Goal: Task Accomplishment & Management: Complete application form

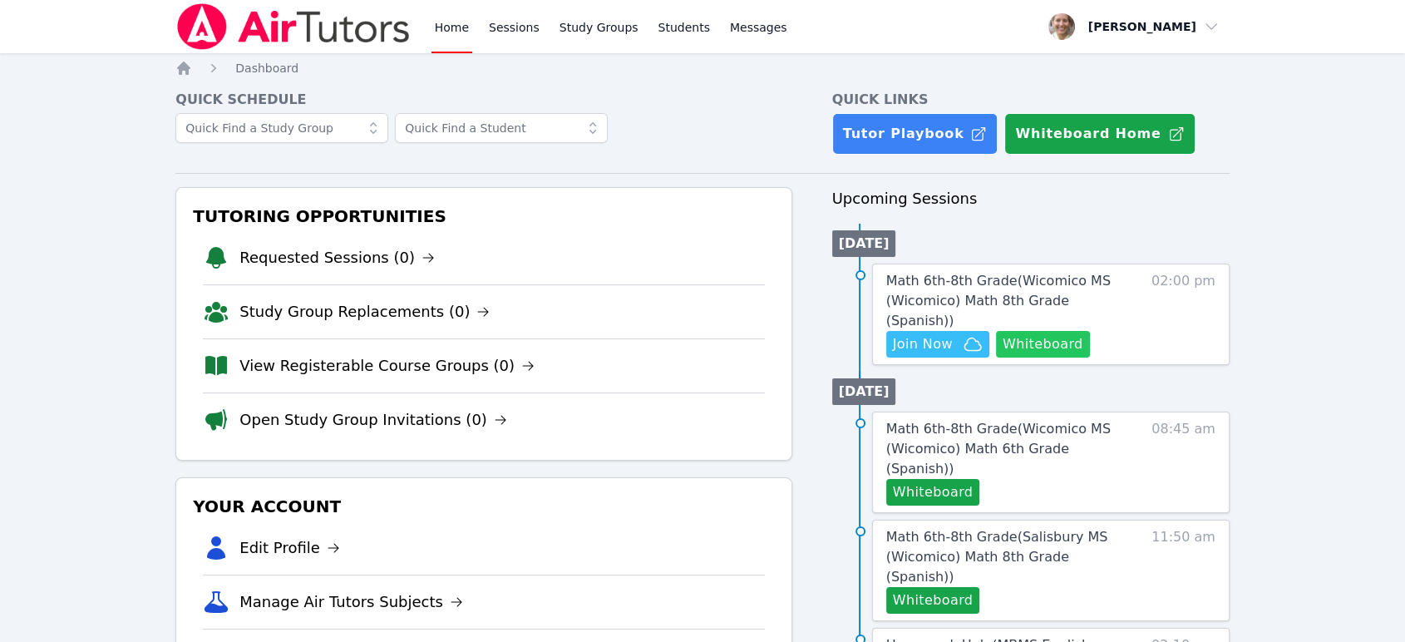
click at [1014, 331] on button "Whiteboard" at bounding box center [1043, 344] width 94 height 27
click at [971, 422] on span "Math 6th-8th Grade ( Wicomico MS (Wicomico) Math 6th Grade (Spanish) )" at bounding box center [998, 449] width 225 height 56
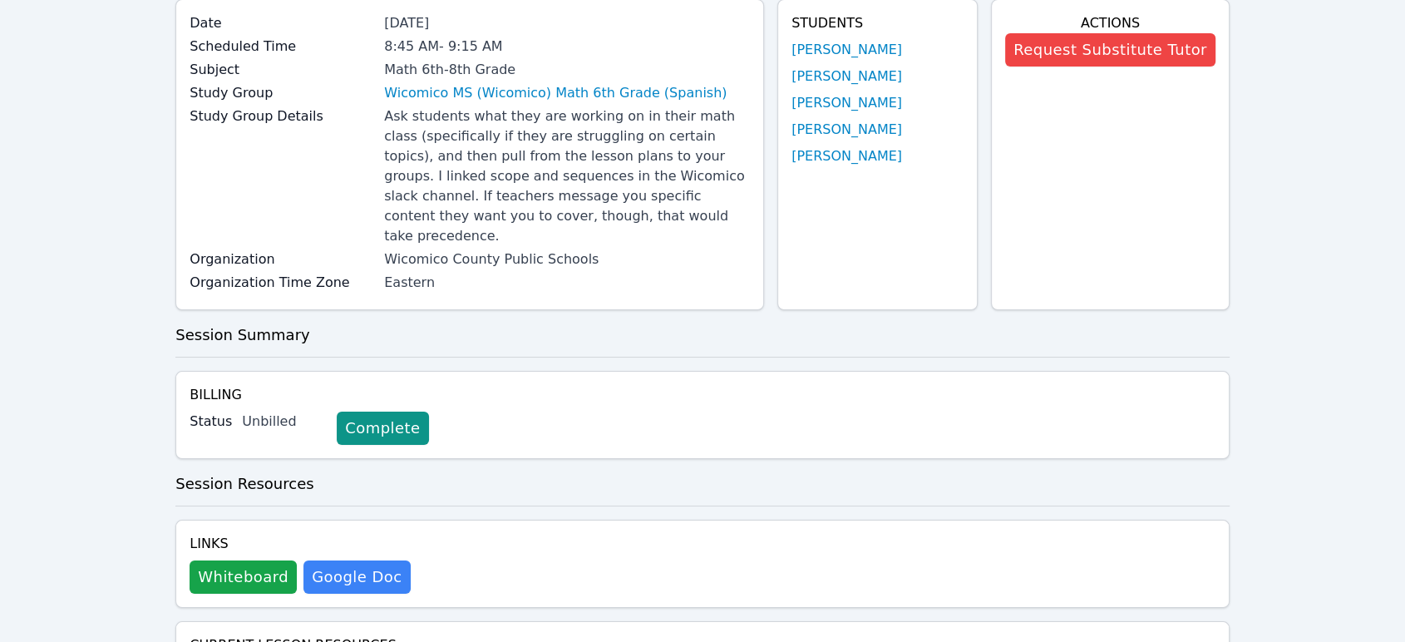
scroll to position [483, 0]
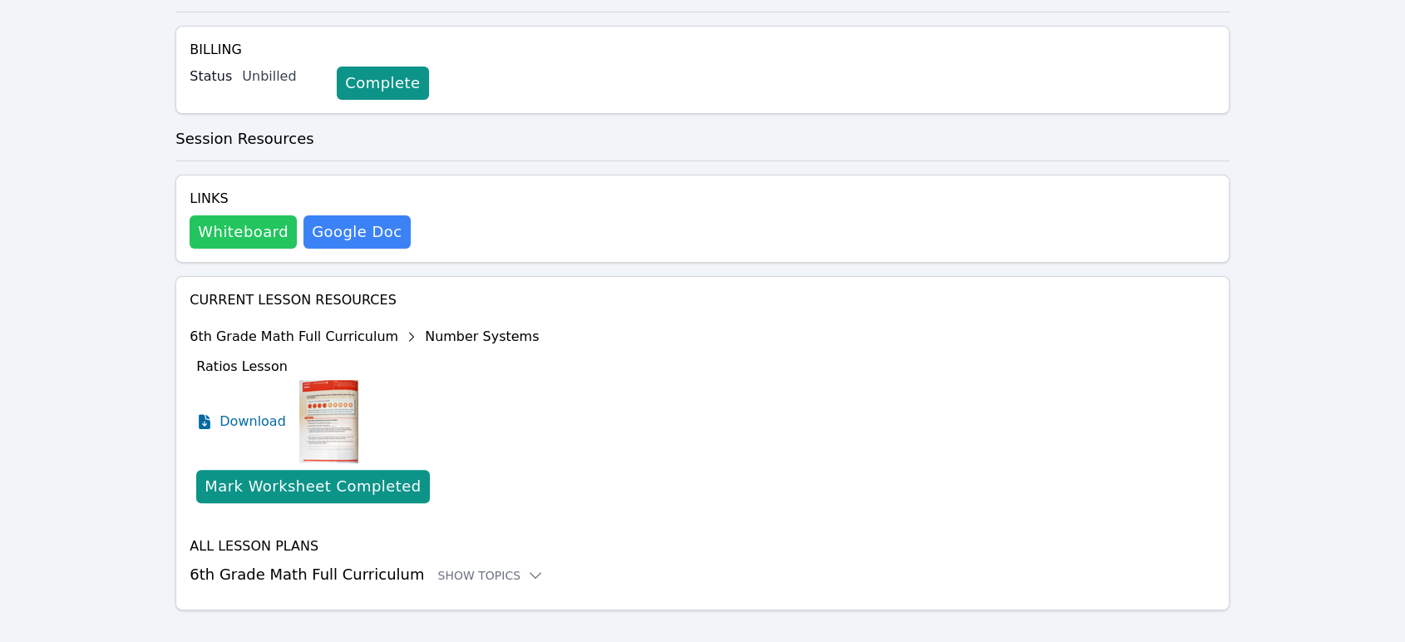
click at [255, 215] on button "Whiteboard" at bounding box center [243, 231] width 107 height 33
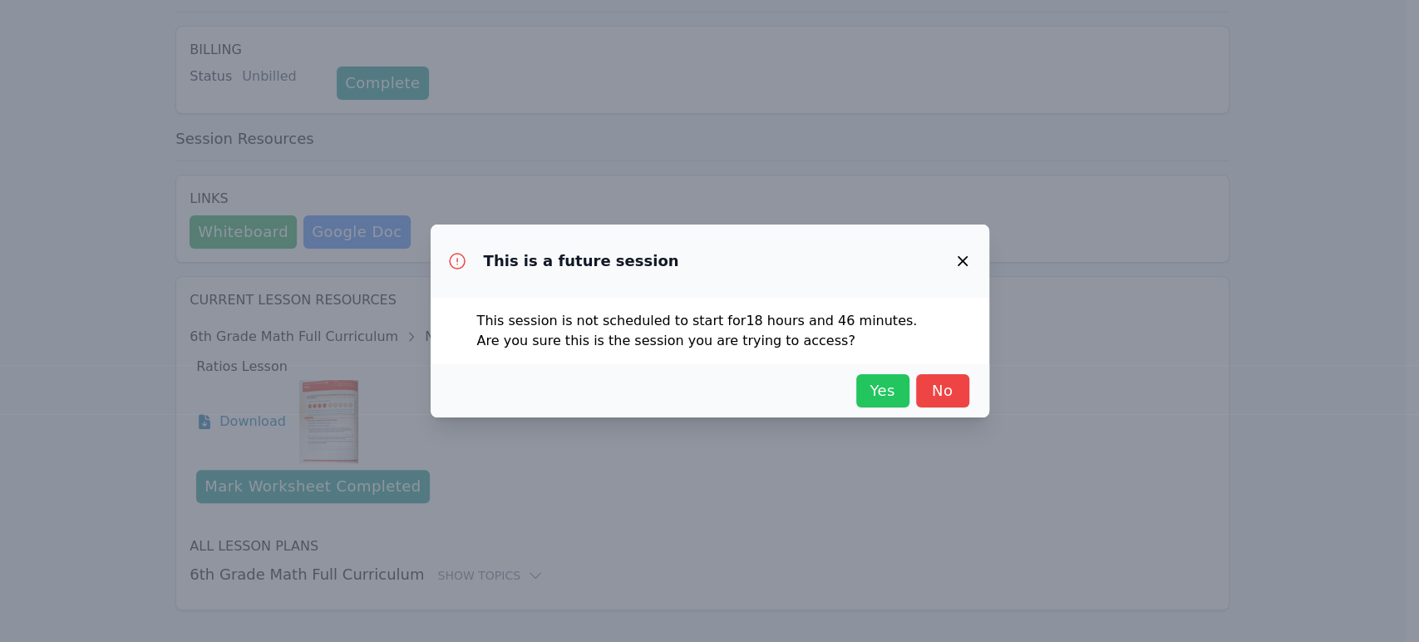
click at [886, 401] on span "Yes" at bounding box center [883, 390] width 37 height 23
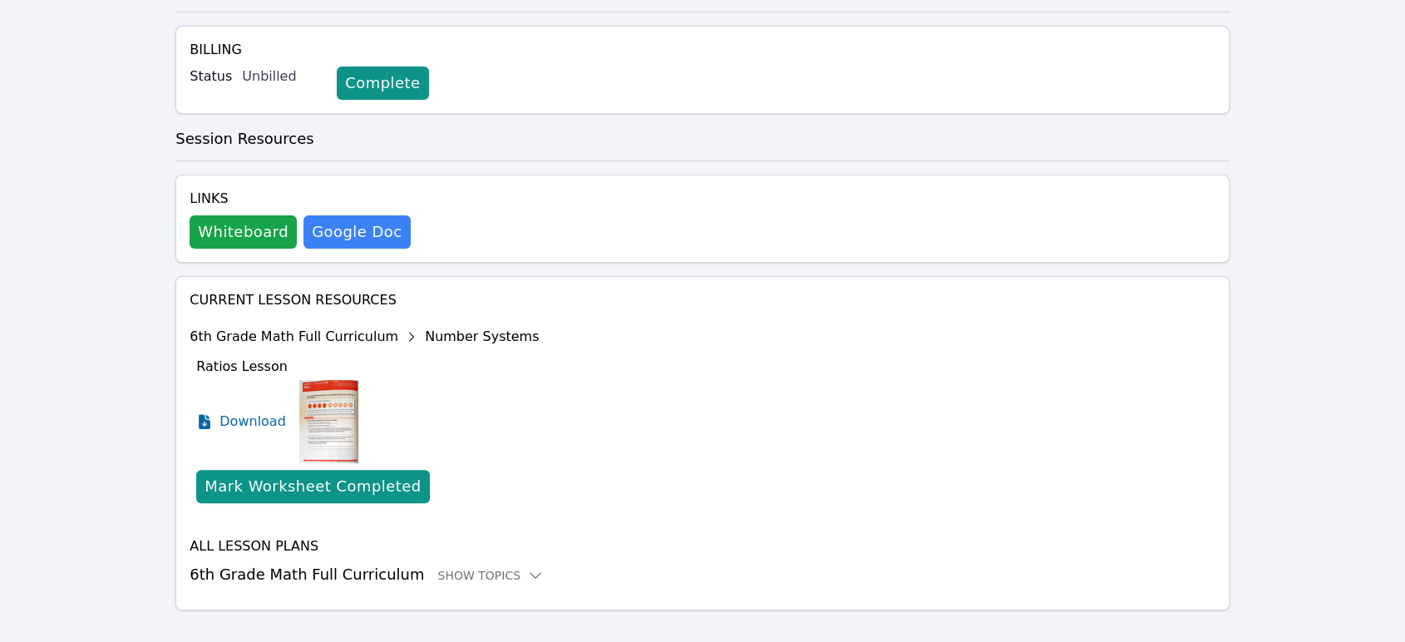
scroll to position [0, 0]
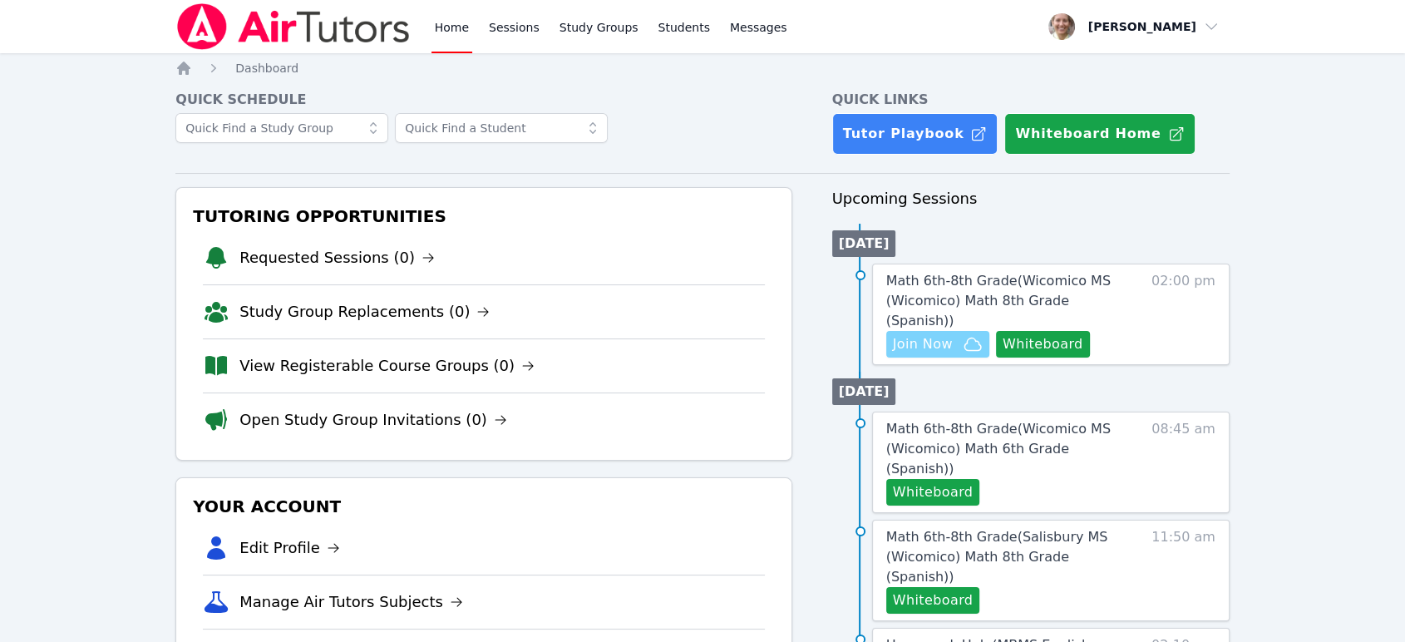
click at [948, 334] on span "Join Now" at bounding box center [923, 344] width 60 height 20
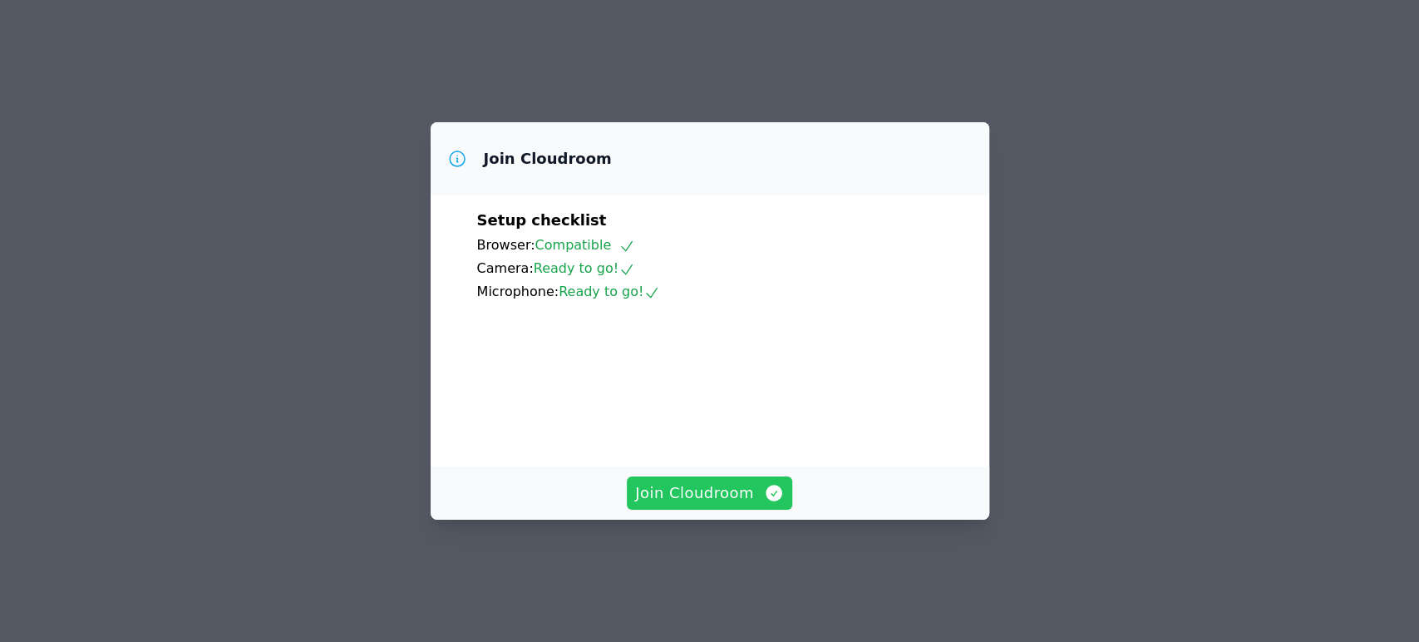
click at [698, 505] on span "Join Cloudroom" at bounding box center [709, 492] width 149 height 23
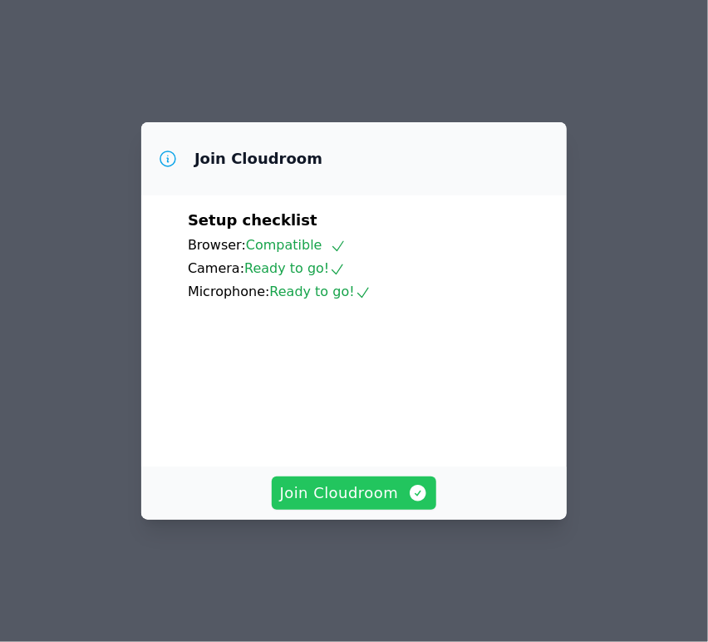
click at [399, 505] on span "Join Cloudroom" at bounding box center [354, 492] width 149 height 23
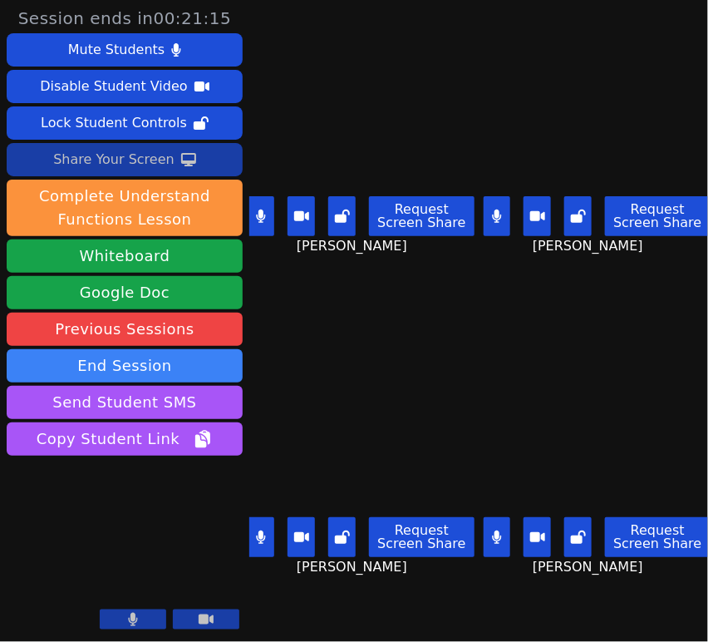
click at [105, 152] on div "Share Your Screen" at bounding box center [113, 159] width 121 height 27
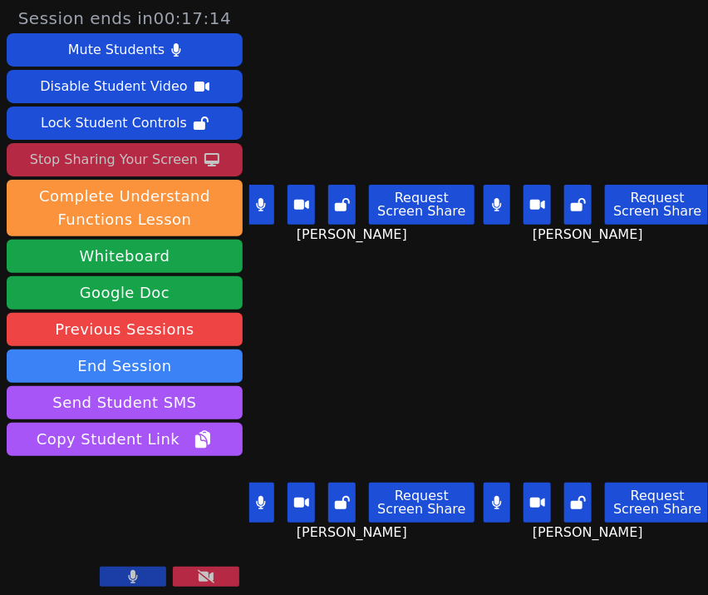
click at [180, 160] on div "Stop Sharing Your Screen" at bounding box center [114, 159] width 168 height 27
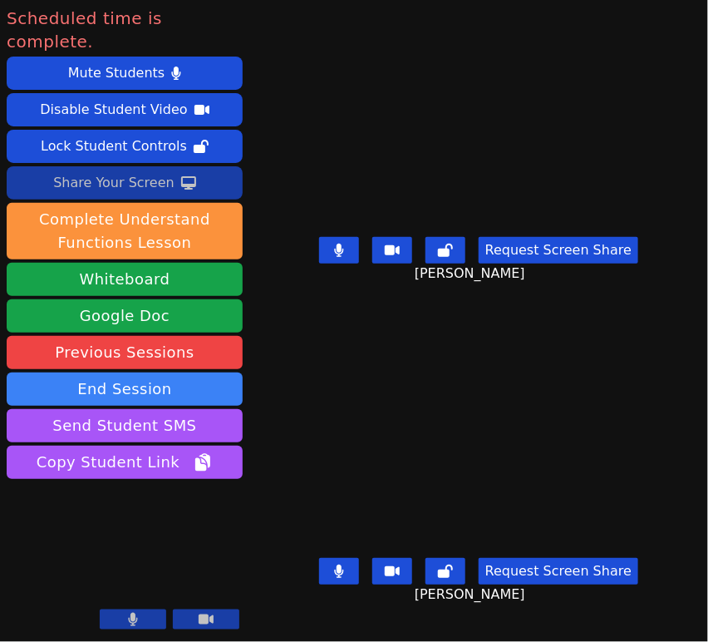
click at [342, 244] on icon at bounding box center [338, 250] width 9 height 13
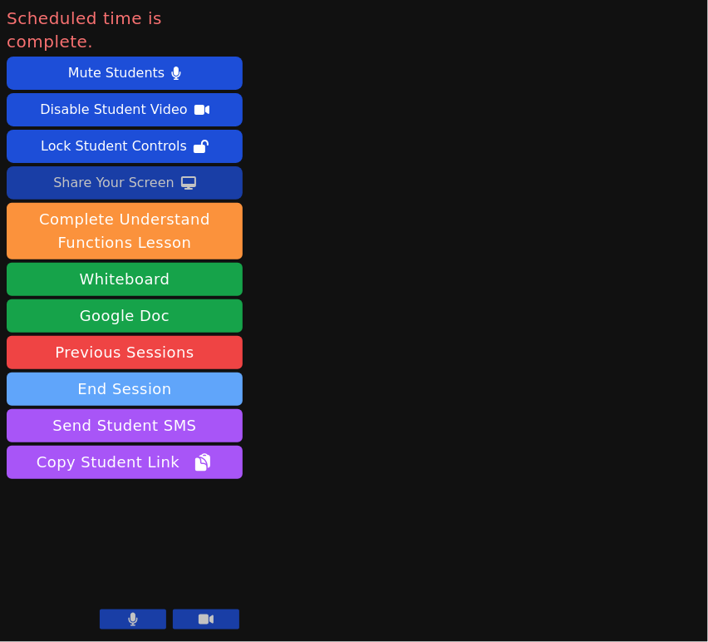
click at [205, 373] on button "End Session" at bounding box center [125, 389] width 236 height 33
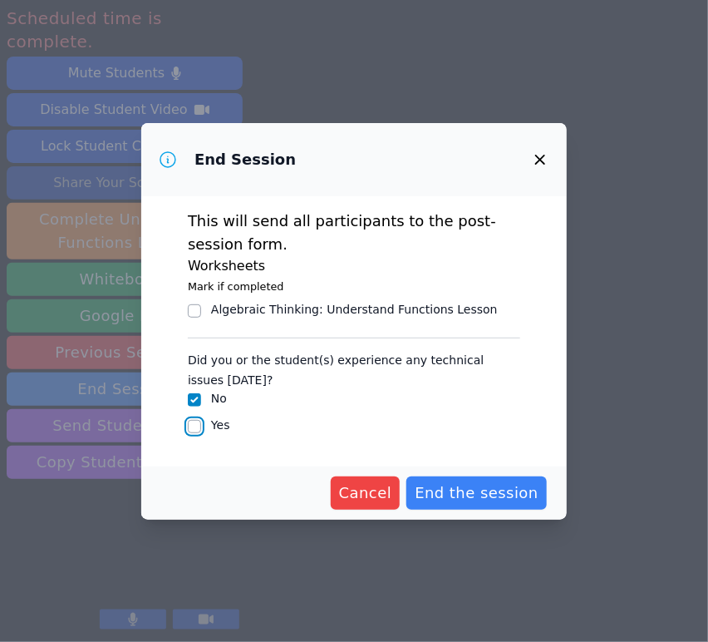
click at [190, 431] on input "Yes" at bounding box center [194, 426] width 13 height 13
checkbox input "true"
checkbox input "false"
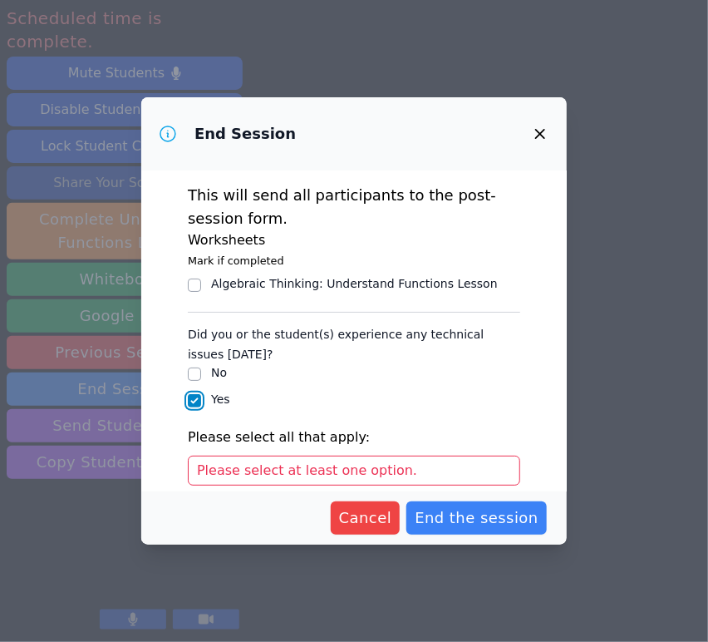
scroll to position [174, 0]
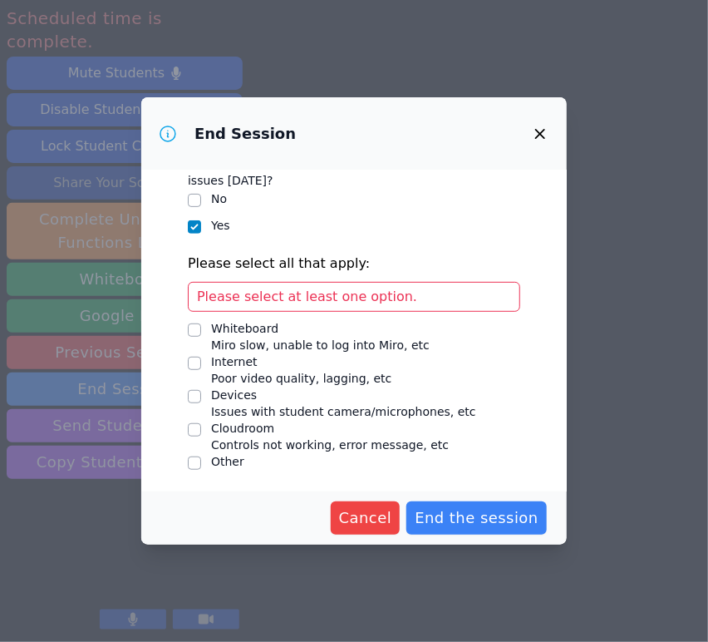
click at [244, 398] on div "Devices" at bounding box center [343, 395] width 265 height 17
click at [201, 398] on input "Devices Issues with student camera/microphones, etc" at bounding box center [194, 396] width 13 height 13
checkbox input "true"
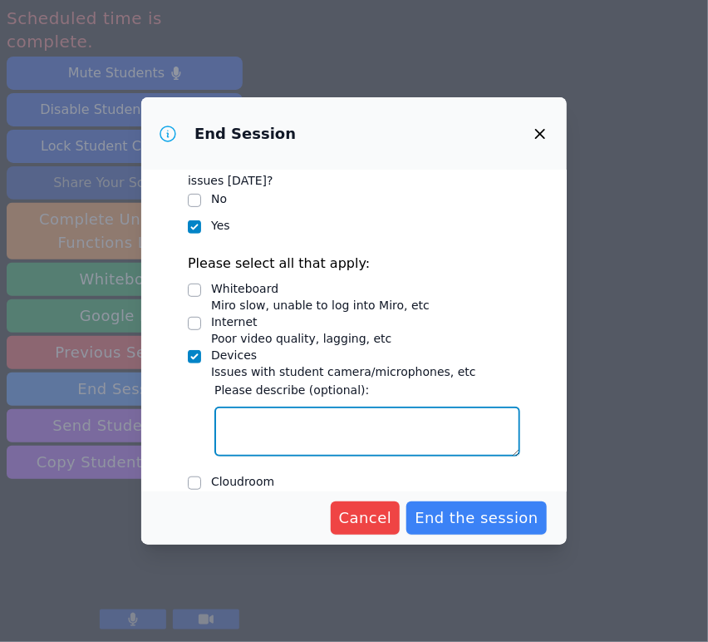
click at [273, 418] on textarea "Devices Issues with student camera/microphones, etc" at bounding box center [368, 432] width 306 height 50
type textarea "Emanuel and Yosua's mics were not working."
click at [299, 422] on textarea "Emanuel and Yosua's mics were not working." at bounding box center [368, 432] width 306 height 50
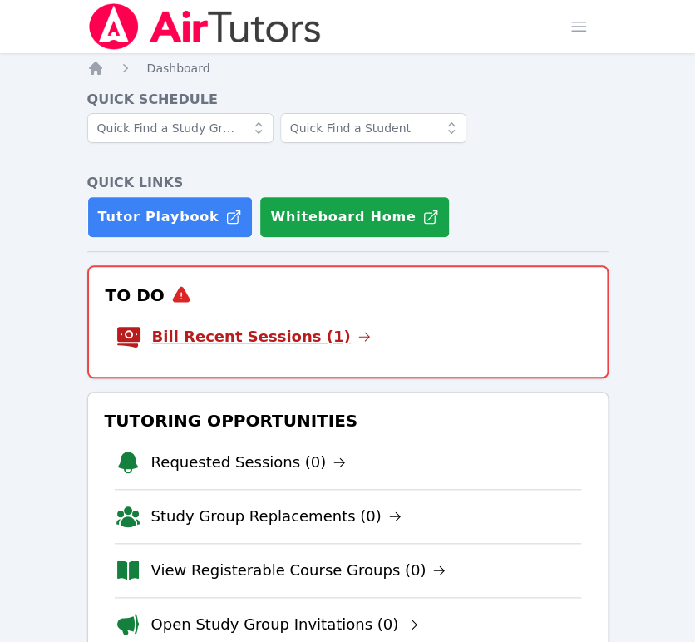
click at [313, 336] on link "Bill Recent Sessions (1)" at bounding box center [261, 336] width 219 height 23
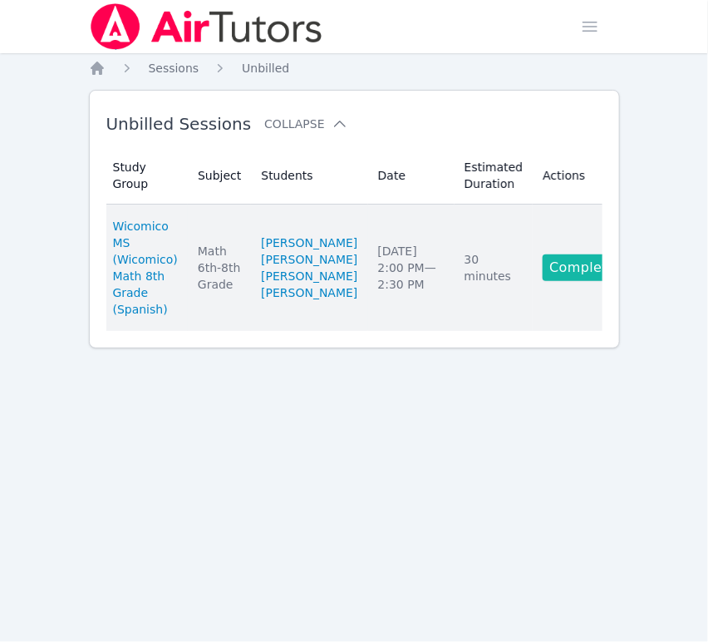
click at [543, 281] on link "Complete" at bounding box center [583, 267] width 80 height 27
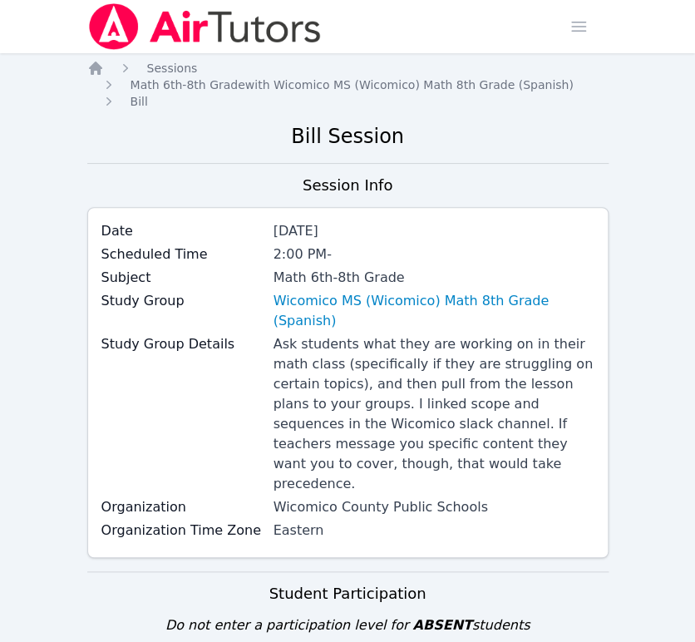
scroll to position [561, 0]
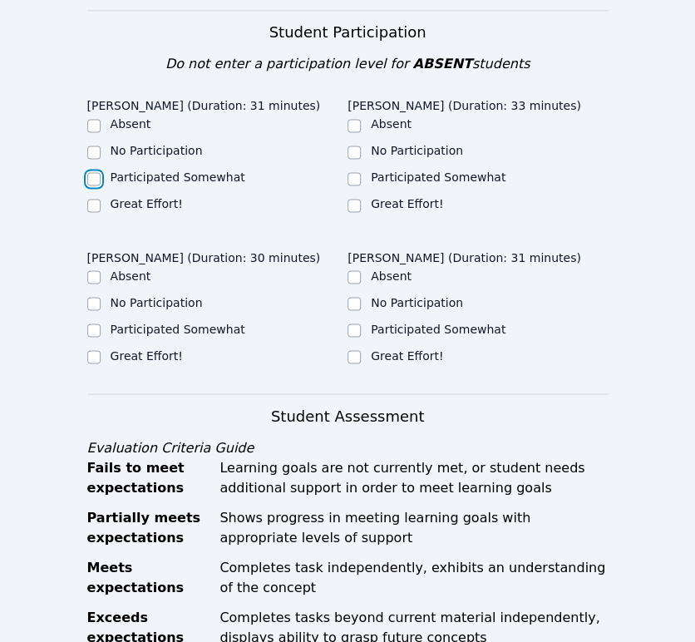
click at [94, 172] on input "Participated Somewhat" at bounding box center [93, 178] width 13 height 13
checkbox input "true"
click at [87, 350] on input "Great Effort!" at bounding box center [93, 356] width 13 height 13
checkbox input "true"
click at [353, 323] on input "Participated Somewhat" at bounding box center [354, 329] width 13 height 13
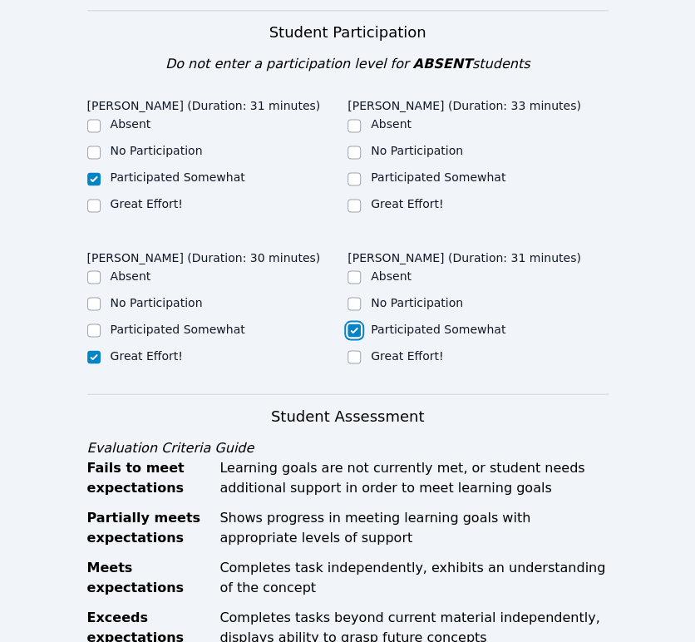
checkbox input "true"
click at [358, 199] on input "Great Effort!" at bounding box center [354, 205] width 13 height 13
checkbox input "true"
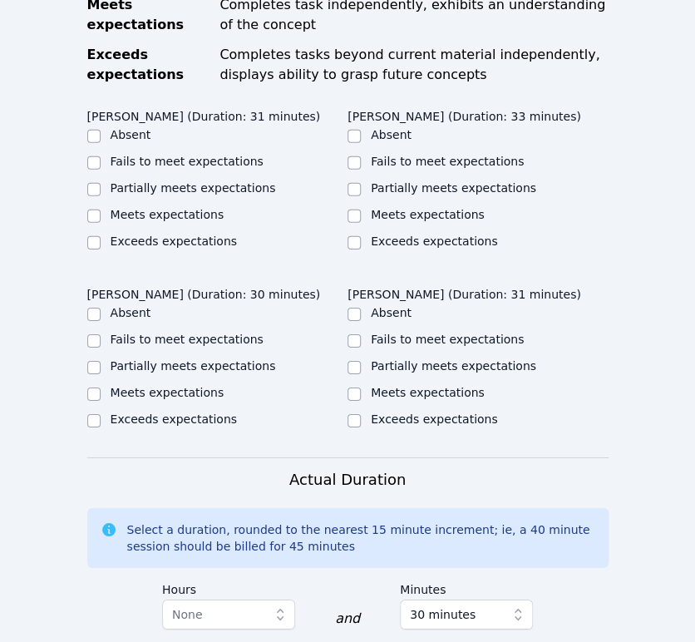
click at [141, 181] on label "Partially meets expectations" at bounding box center [193, 187] width 165 height 13
click at [101, 183] on input "Partially meets expectations" at bounding box center [93, 189] width 13 height 13
checkbox input "true"
click at [170, 386] on label "Meets expectations" at bounding box center [168, 392] width 114 height 13
click at [101, 387] on input "Meets expectations" at bounding box center [93, 393] width 13 height 13
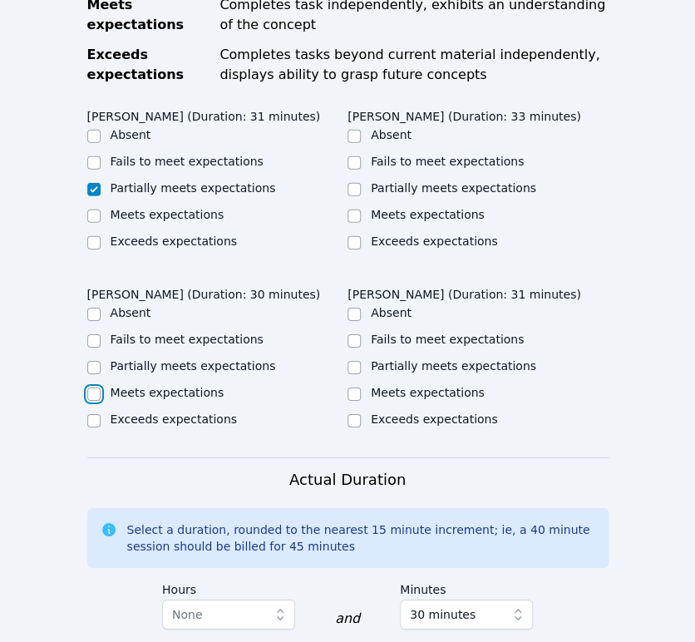
checkbox input "true"
click at [402, 146] on ul "Absent Fails to meet expectations Partially meets expectations Meets expectatio…" at bounding box center [478, 189] width 261 height 126
click at [400, 208] on label "Meets expectations" at bounding box center [428, 214] width 114 height 13
click at [361, 210] on input "Meets expectations" at bounding box center [354, 216] width 13 height 13
checkbox input "true"
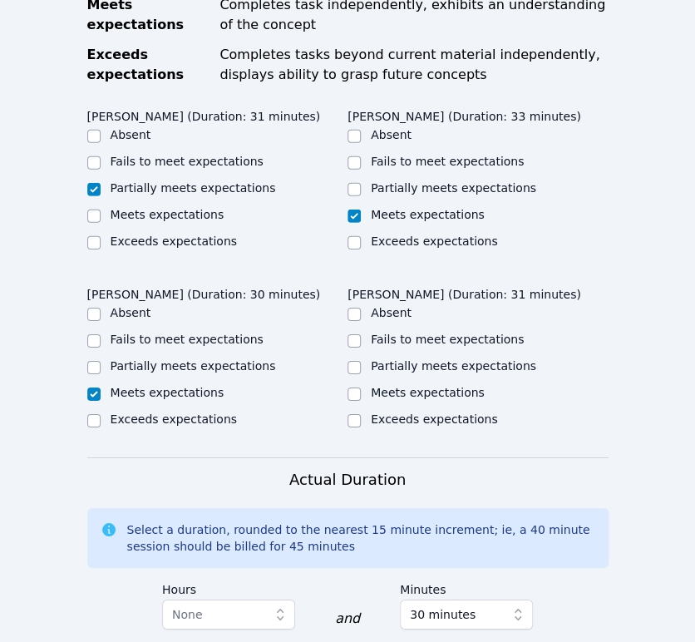
click at [402, 359] on label "Partially meets expectations" at bounding box center [453, 365] width 165 height 13
click at [361, 361] on input "Partially meets expectations" at bounding box center [354, 367] width 13 height 13
checkbox input "true"
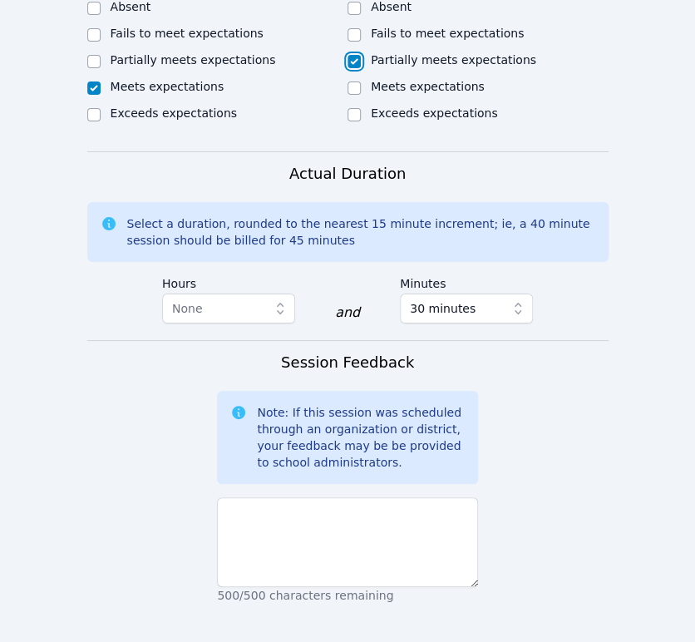
scroll to position [1497, 0]
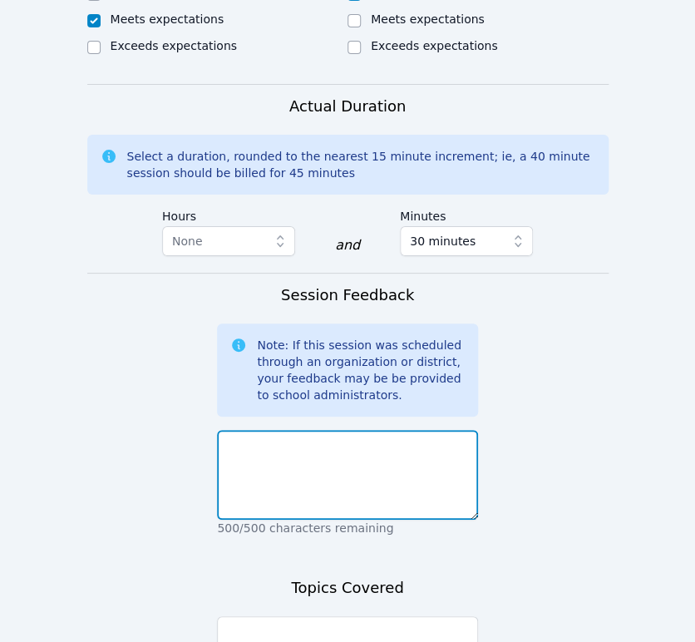
click at [446, 430] on textarea at bounding box center [347, 475] width 261 height 90
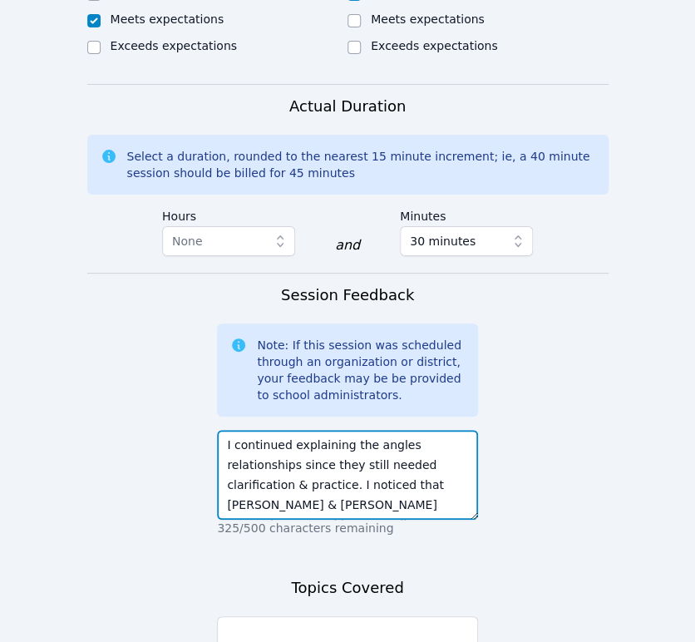
click at [343, 444] on textarea "I continued explaining the angles relationships since they still needed clarifi…" at bounding box center [347, 475] width 261 height 90
click at [459, 457] on textarea "I continued explaining the angles relationships since they still needed clarifi…" at bounding box center [347, 475] width 261 height 90
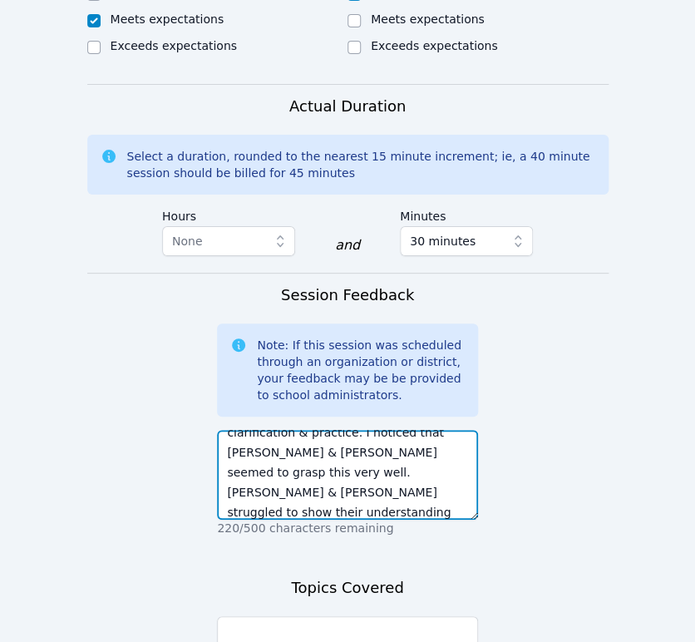
scroll to position [72, 0]
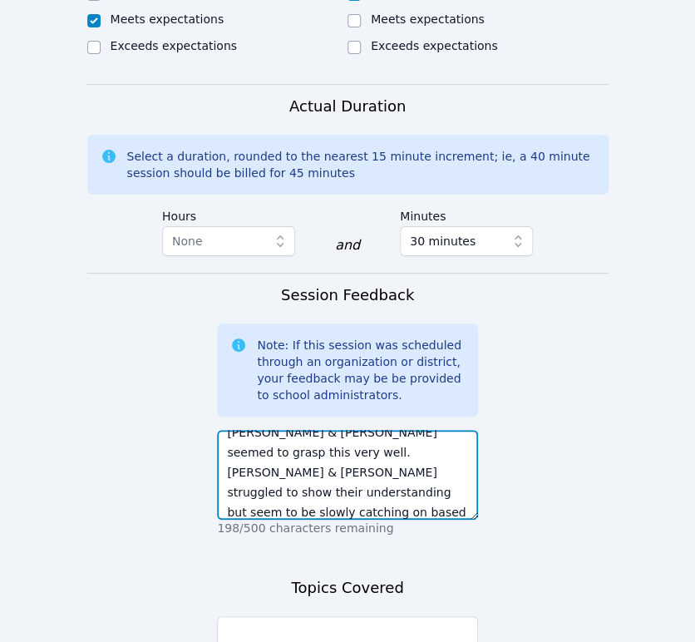
type textarea "I continued explaining the angles relationships since they still needed clarifi…"
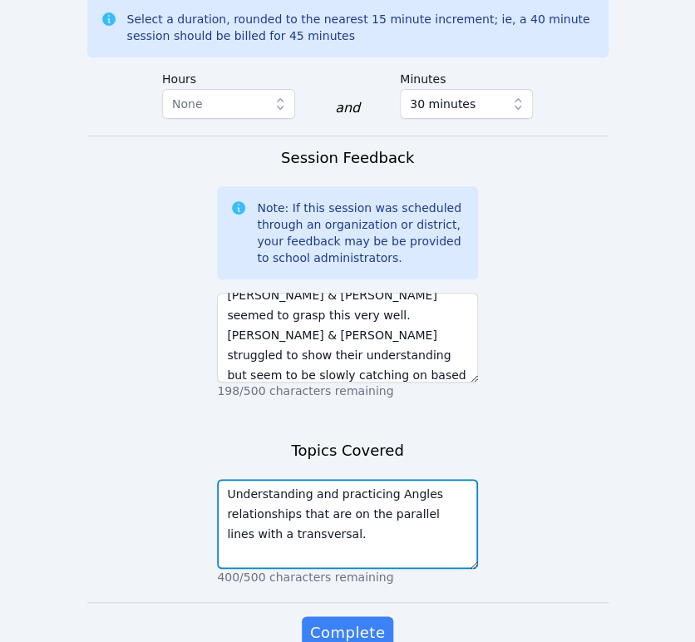
scroll to position [1656, 0]
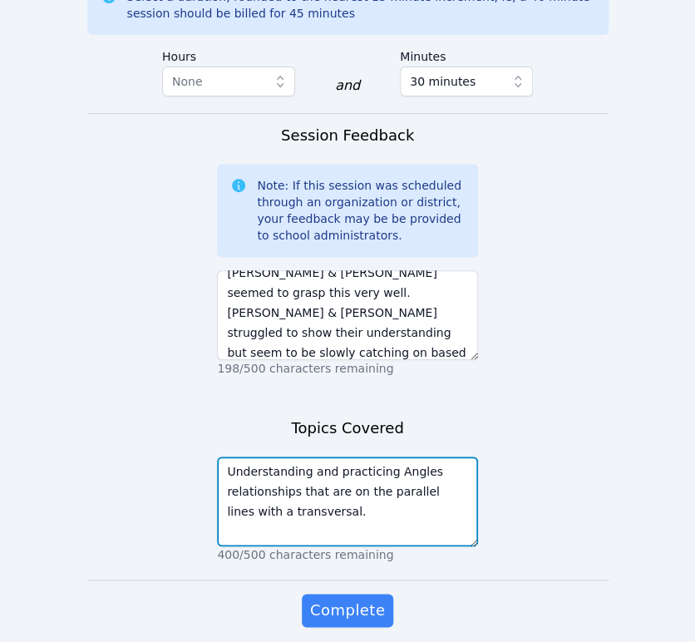
type textarea "Understanding and practicing Angles relationships that are on the parallel line…"
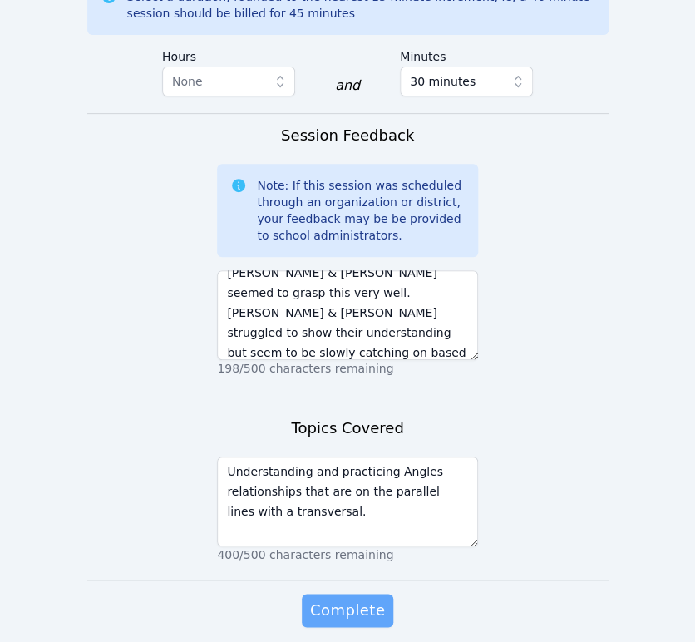
click at [371, 599] on span "Complete" at bounding box center [347, 610] width 75 height 23
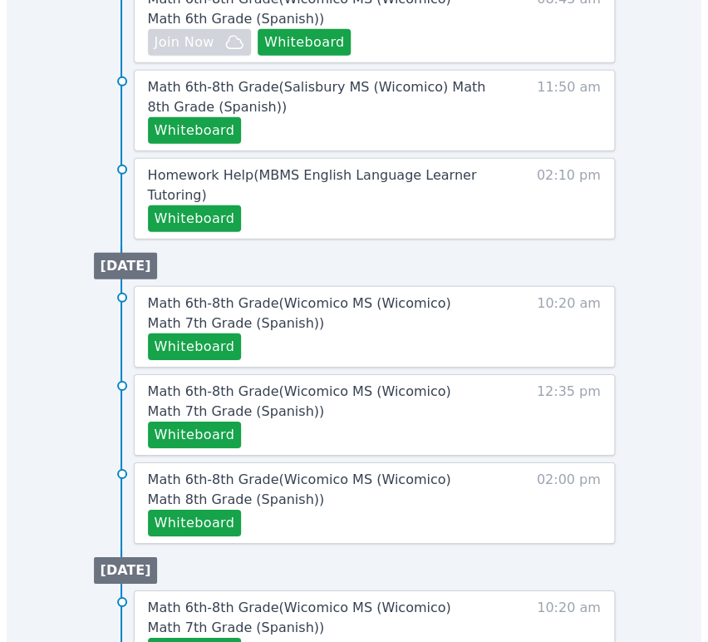
scroll to position [1019, 0]
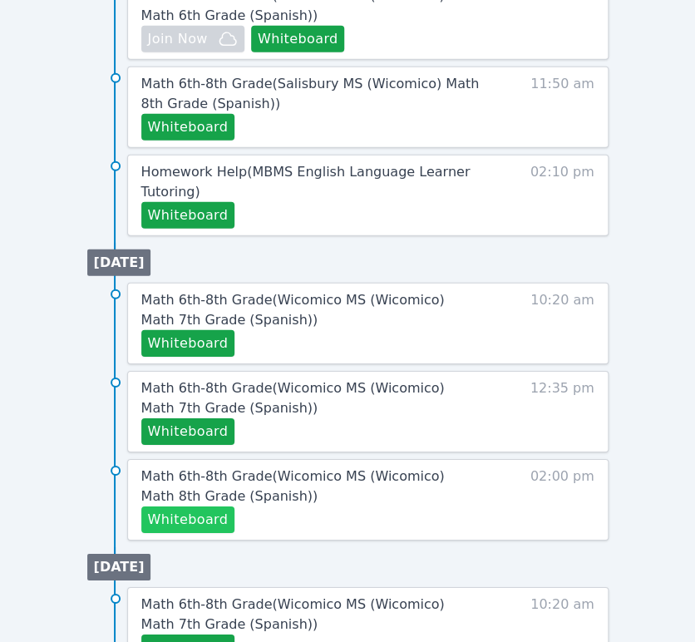
click at [175, 511] on button "Whiteboard" at bounding box center [188, 519] width 94 height 27
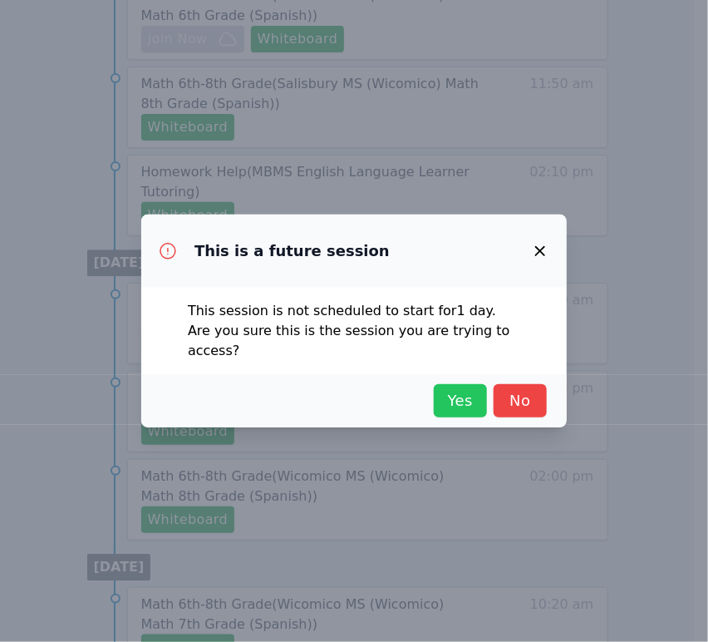
click at [459, 397] on span "Yes" at bounding box center [460, 400] width 37 height 23
